Goal: Task Accomplishment & Management: Manage account settings

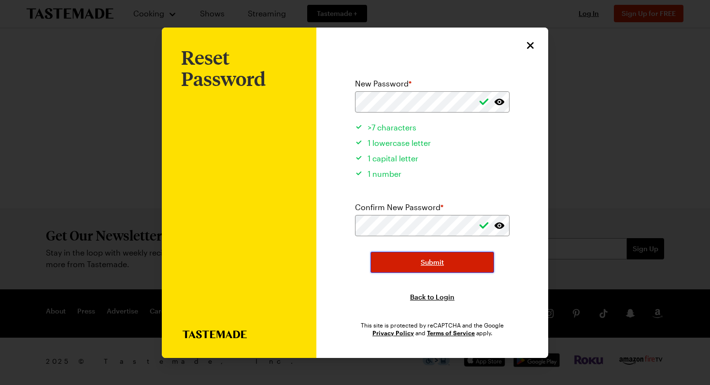
click at [442, 264] on span "Submit" at bounding box center [431, 262] width 23 height 10
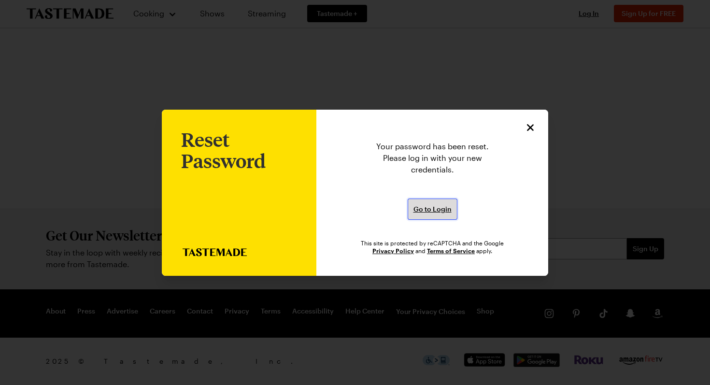
click at [436, 209] on span "Go to Login" at bounding box center [432, 209] width 38 height 10
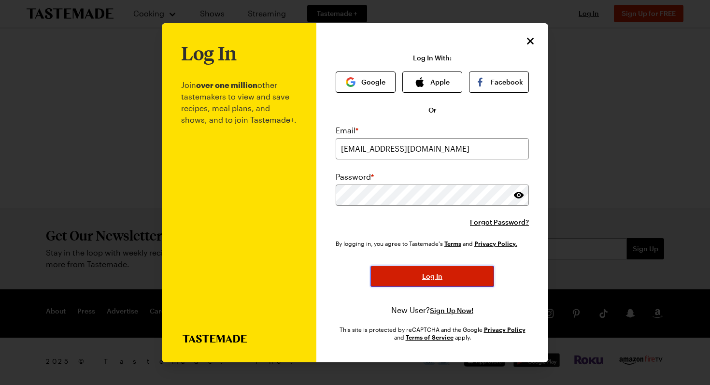
click at [454, 274] on button "Log In" at bounding box center [432, 275] width 124 height 21
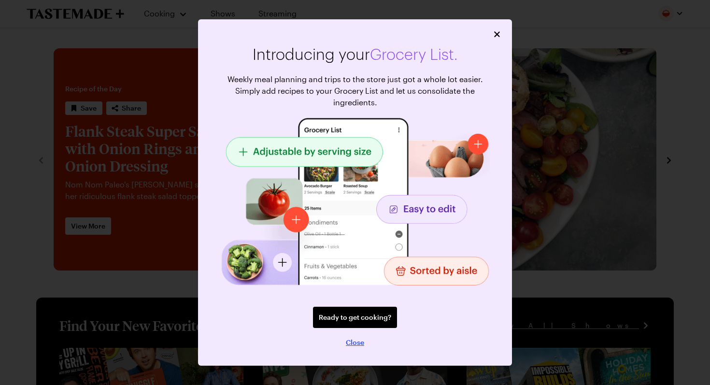
click at [352, 340] on span "Close" at bounding box center [355, 342] width 18 height 10
